Goal: Register for event/course

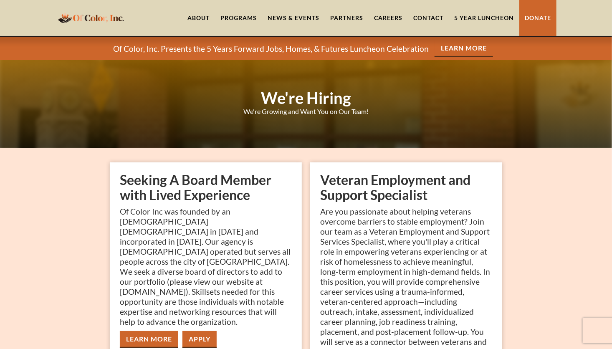
click at [319, 15] on link "Partners" at bounding box center [347, 18] width 44 height 36
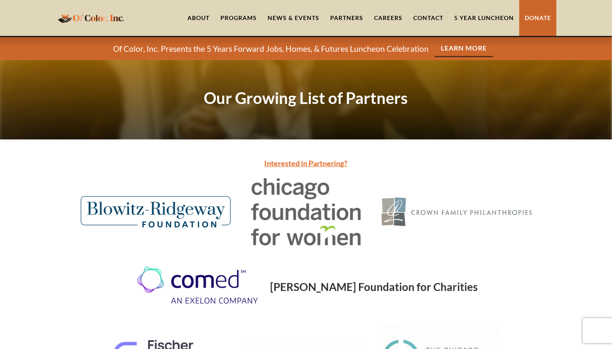
click at [245, 14] on div "Programs" at bounding box center [238, 18] width 36 height 8
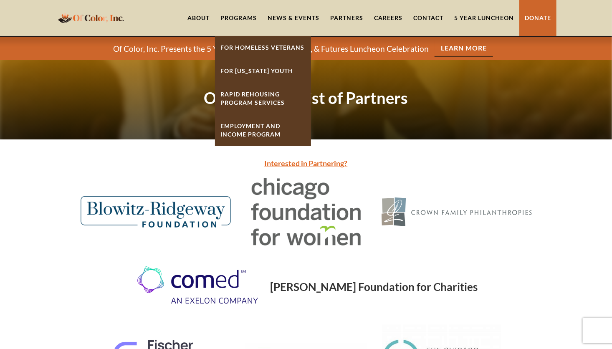
click at [202, 17] on link "About" at bounding box center [198, 18] width 33 height 36
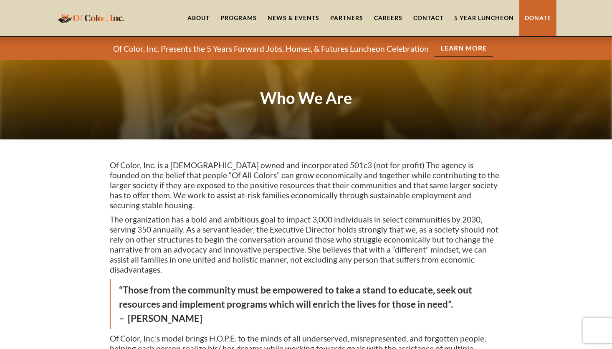
click at [426, 16] on link "Contact" at bounding box center [428, 18] width 41 height 36
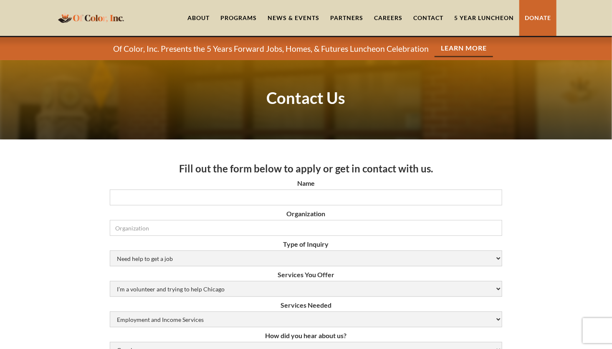
click at [394, 18] on link "Careers" at bounding box center [388, 18] width 39 height 36
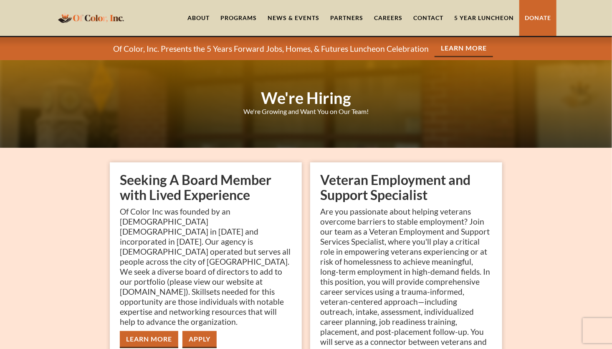
click at [356, 17] on link "Partners" at bounding box center [347, 18] width 44 height 36
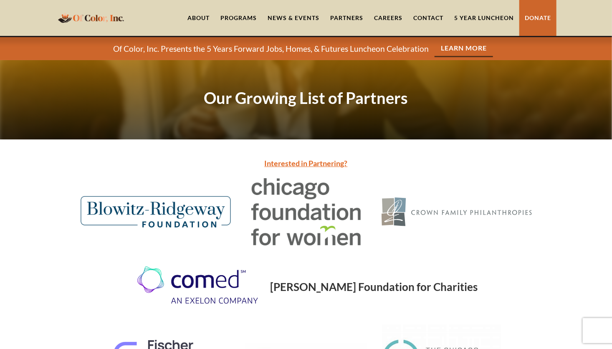
click at [305, 13] on link "News & Events" at bounding box center [293, 18] width 63 height 36
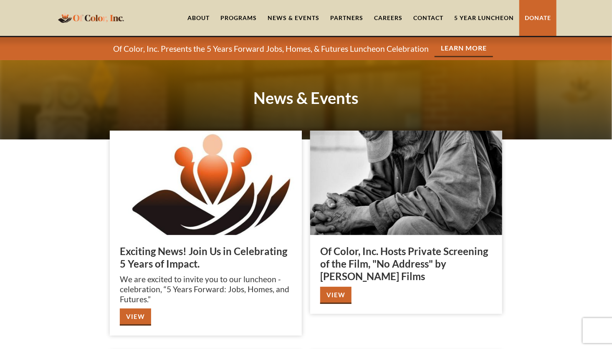
click at [344, 15] on link "Partners" at bounding box center [347, 18] width 44 height 36
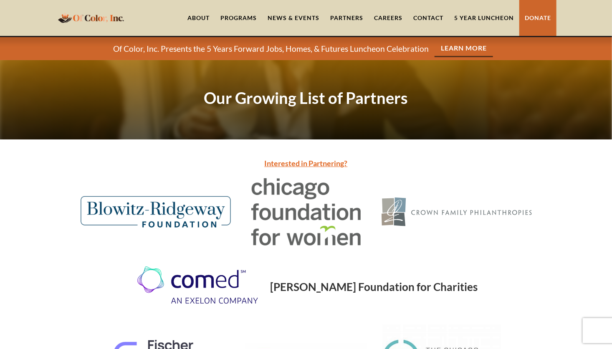
click at [294, 164] on link "Interested in Partnering?" at bounding box center [306, 163] width 83 height 9
click at [295, 162] on link "Interested in Partnering?" at bounding box center [306, 163] width 83 height 9
click at [308, 163] on link "Interested in Partnering?" at bounding box center [306, 163] width 83 height 9
click at [293, 160] on link "Interested in Partnering?" at bounding box center [306, 163] width 83 height 9
click at [284, 16] on link "News & Events" at bounding box center [293, 18] width 63 height 36
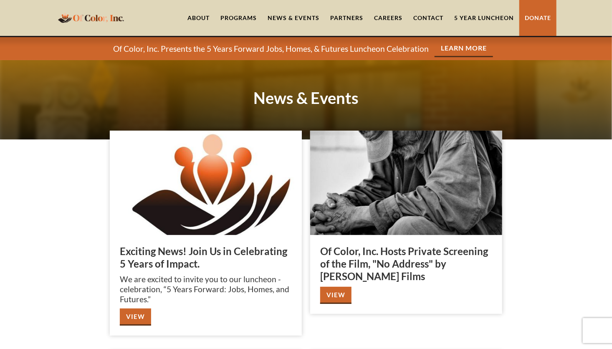
click at [300, 18] on link "News & Events" at bounding box center [293, 18] width 63 height 36
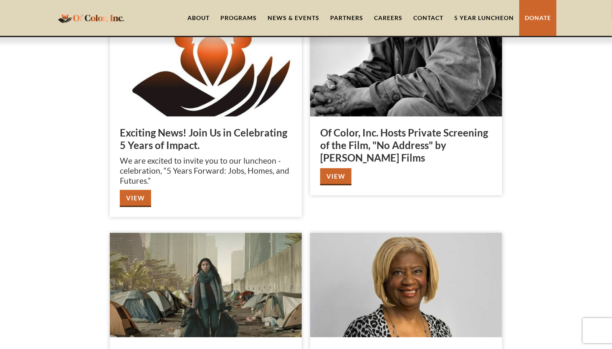
scroll to position [83, 0]
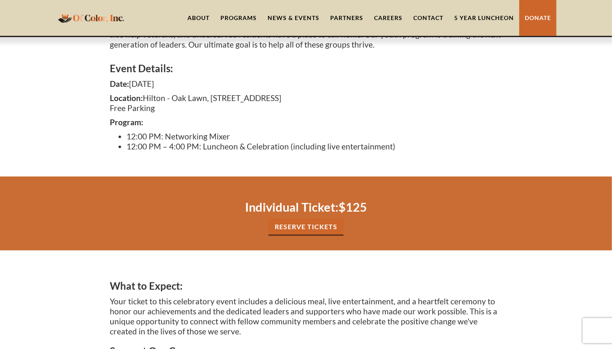
scroll to position [245, 0]
